Goal: Information Seeking & Learning: Learn about a topic

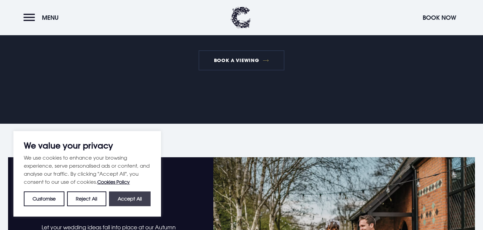
click at [125, 195] on button "Accept All" at bounding box center [130, 198] width 42 height 15
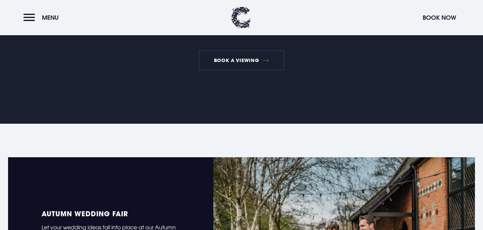
checkbox input "true"
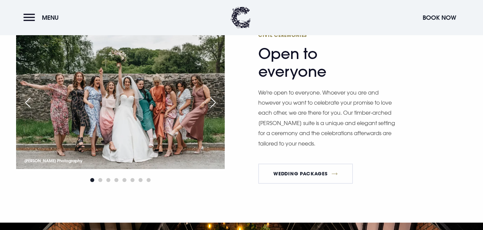
scroll to position [925, 0]
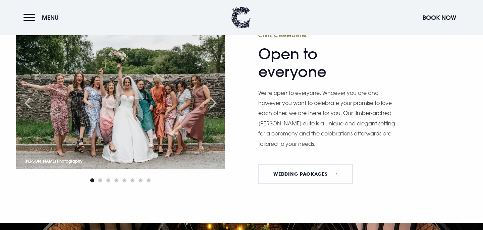
click at [46, 26] on header "Menu Book Now" at bounding box center [241, 17] width 483 height 35
click at [32, 18] on button "Menu" at bounding box center [42, 17] width 39 height 14
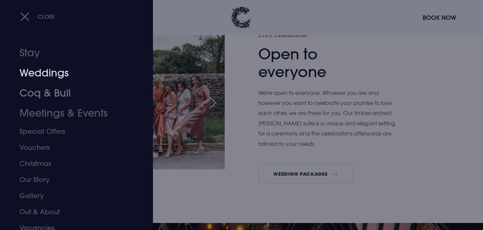
click at [62, 71] on link "Weddings" at bounding box center [72, 73] width 106 height 20
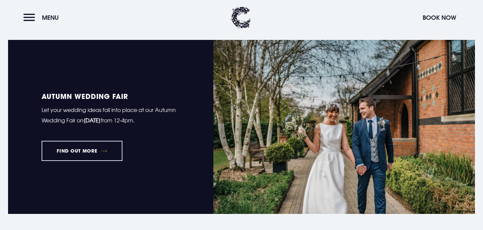
scroll to position [431, 0]
